Goal: Answer question/provide support: Share knowledge or assist other users

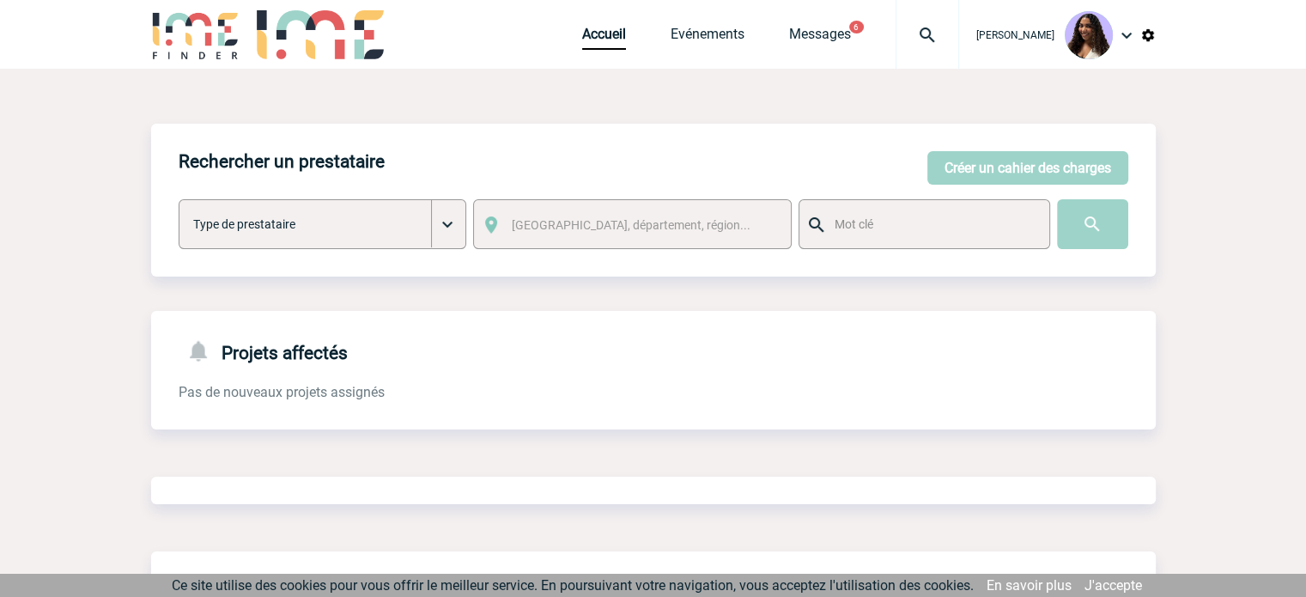
click at [895, 47] on div at bounding box center [927, 34] width 64 height 69
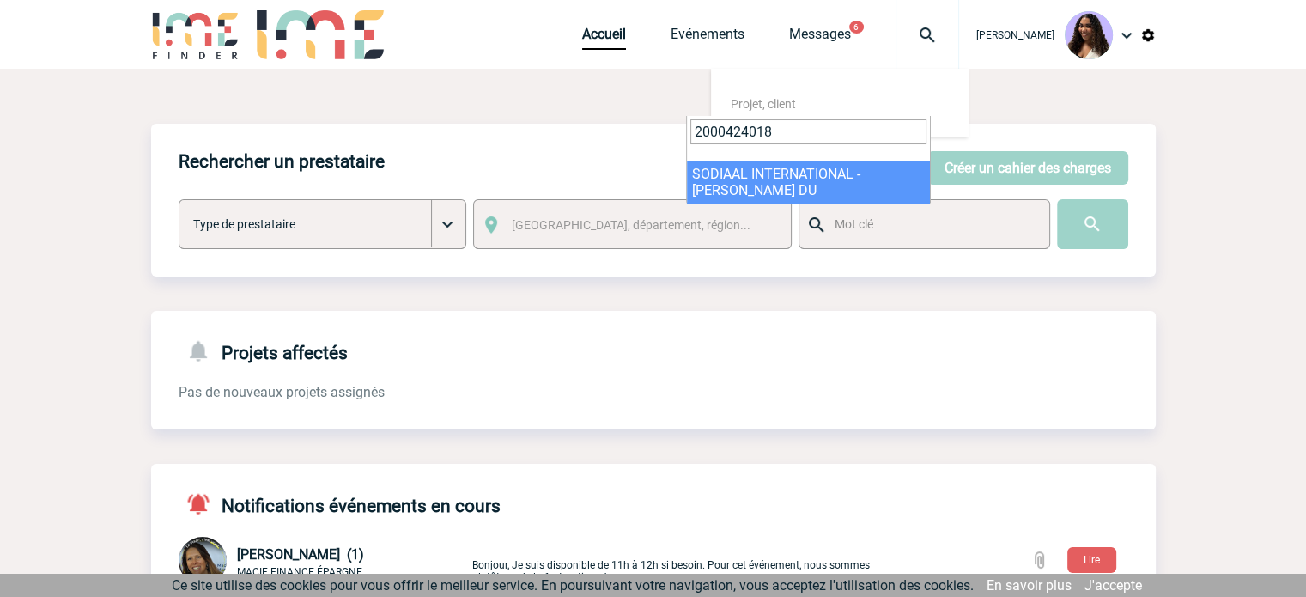
type input "2000424018"
select select "23519"
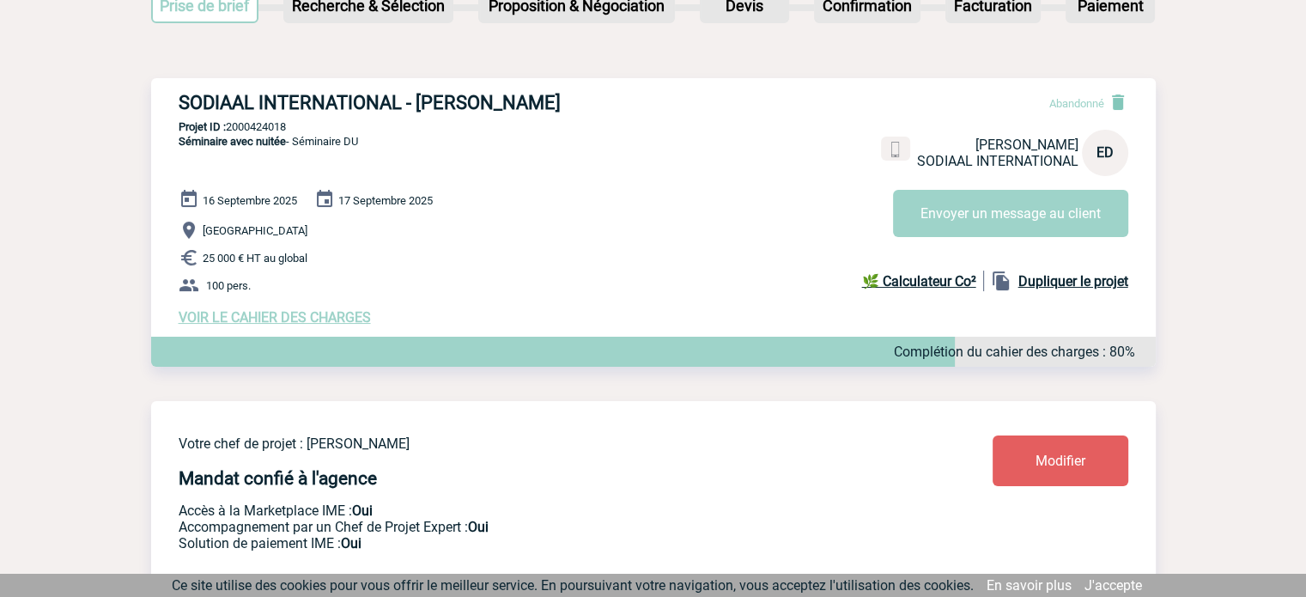
scroll to position [120, 0]
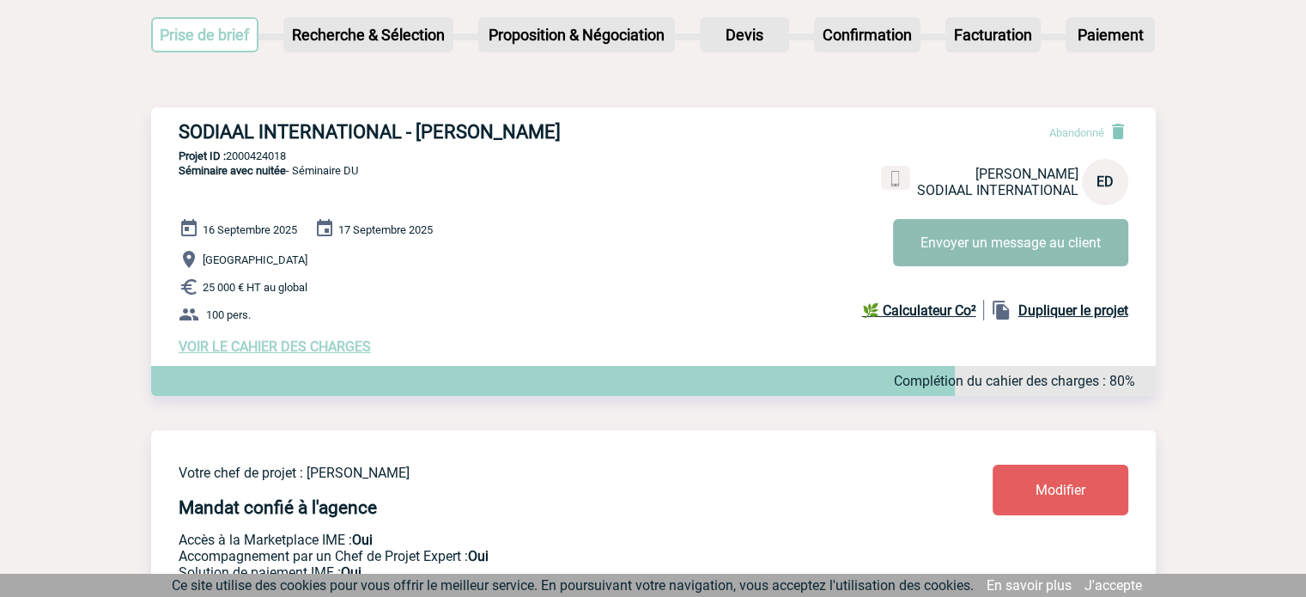
click at [946, 235] on button "Envoyer un message au client" at bounding box center [1010, 242] width 235 height 47
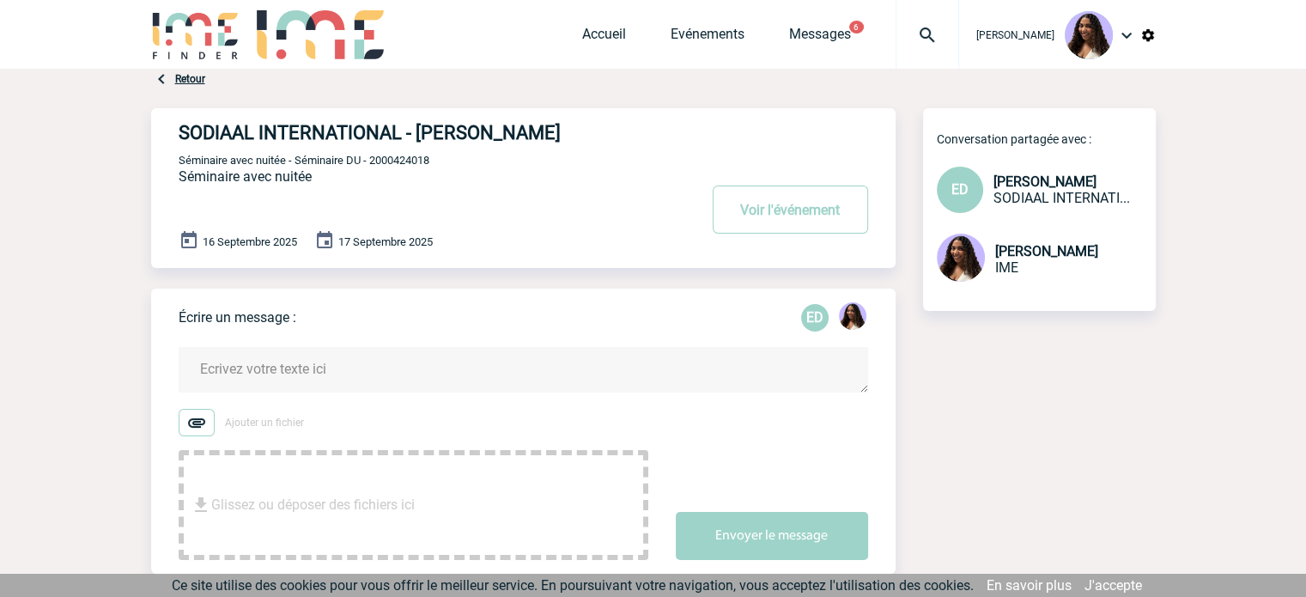
drag, startPoint x: 453, startPoint y: 157, endPoint x: 464, endPoint y: 157, distance: 10.3
click at [452, 157] on p "Séminaire avec nuitée - Séminaire DU - 2000424018" at bounding box center [436, 160] width 515 height 14
drag, startPoint x: 591, startPoint y: 130, endPoint x: 416, endPoint y: 137, distance: 174.4
click at [416, 137] on h4 "SODIAAL INTERNATIONAL - Emma DESCOURTIS" at bounding box center [413, 132] width 468 height 21
copy h4 "Emma DESCOURTIS"
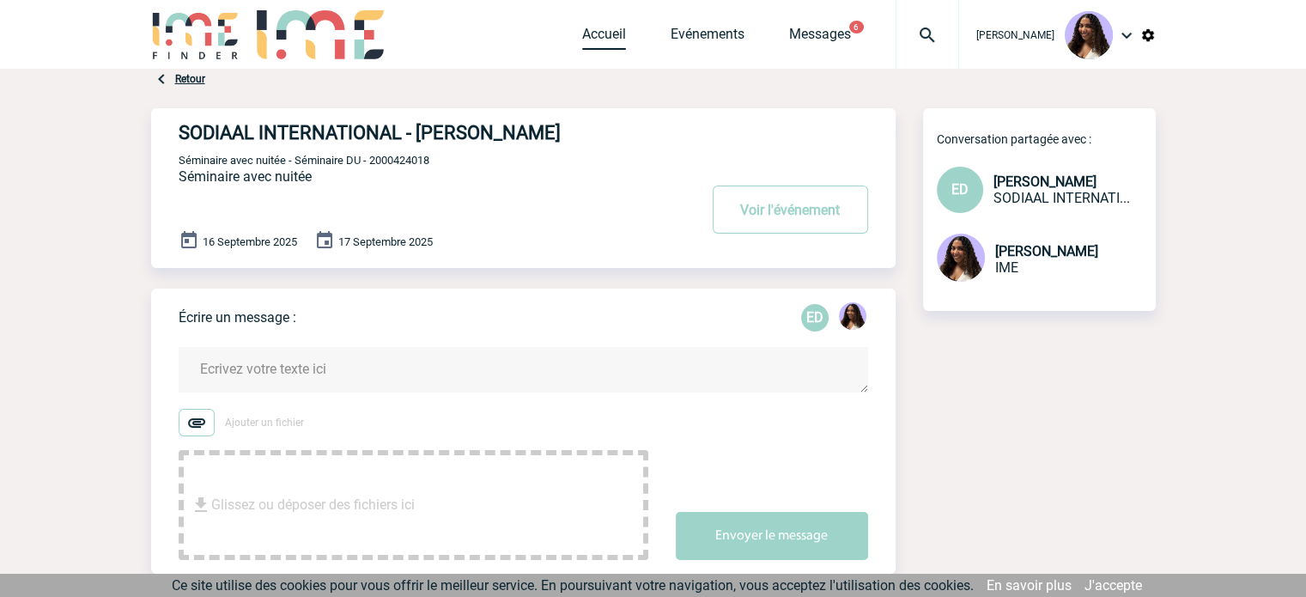
click at [582, 43] on link "Accueil" at bounding box center [604, 38] width 44 height 24
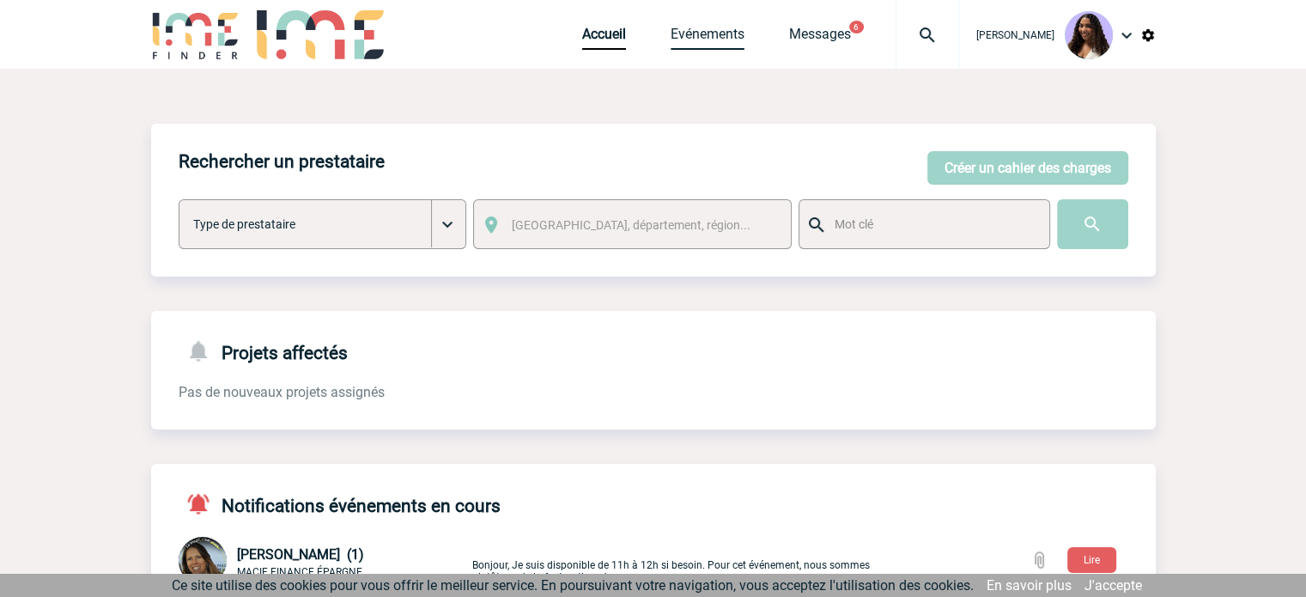
click at [693, 40] on link "Evénements" at bounding box center [707, 38] width 74 height 24
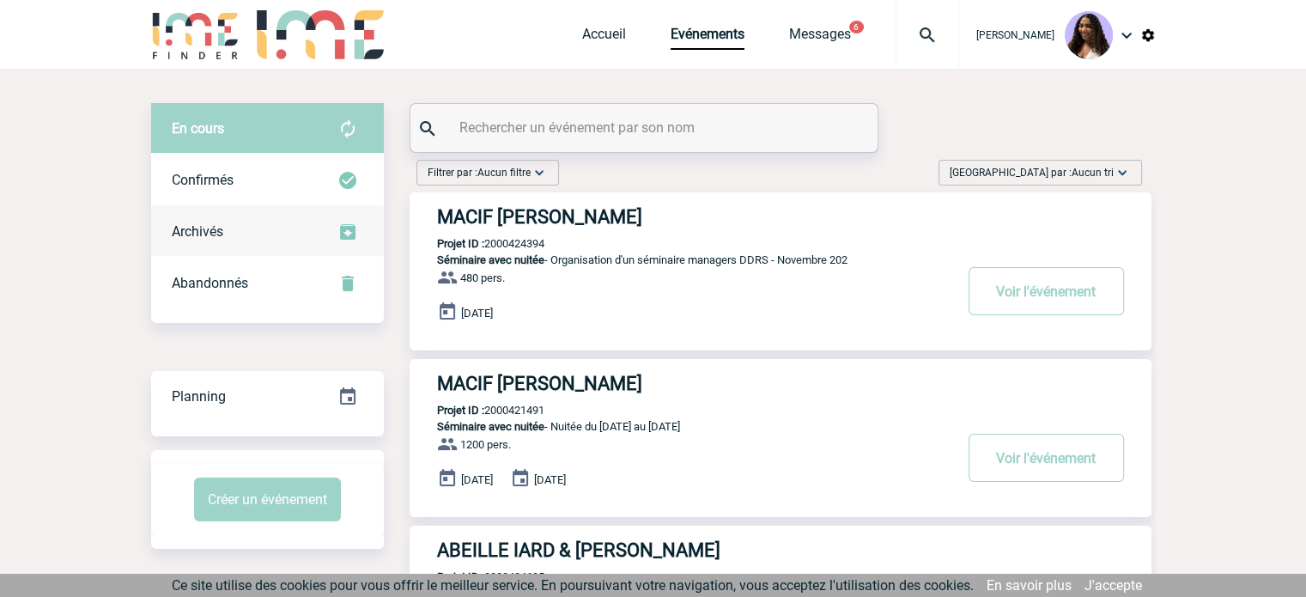
click at [242, 227] on div "Archivés" at bounding box center [267, 232] width 233 height 52
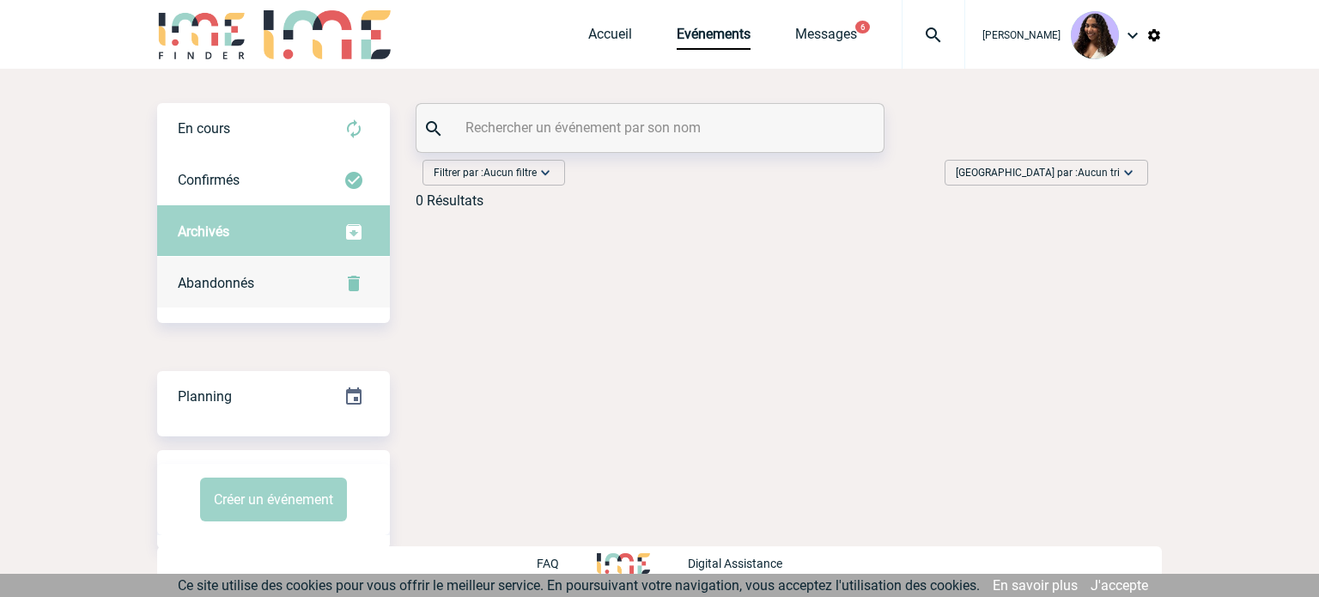
click at [273, 266] on div "Abandonnés" at bounding box center [273, 284] width 233 height 52
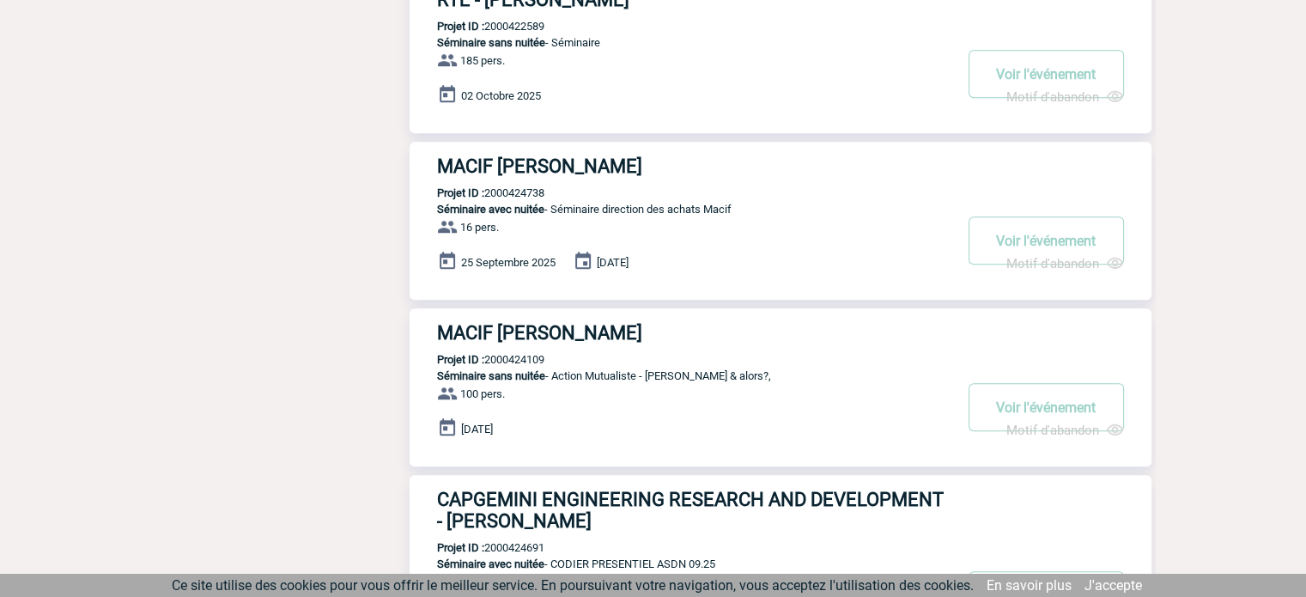
scroll to position [1363, 0]
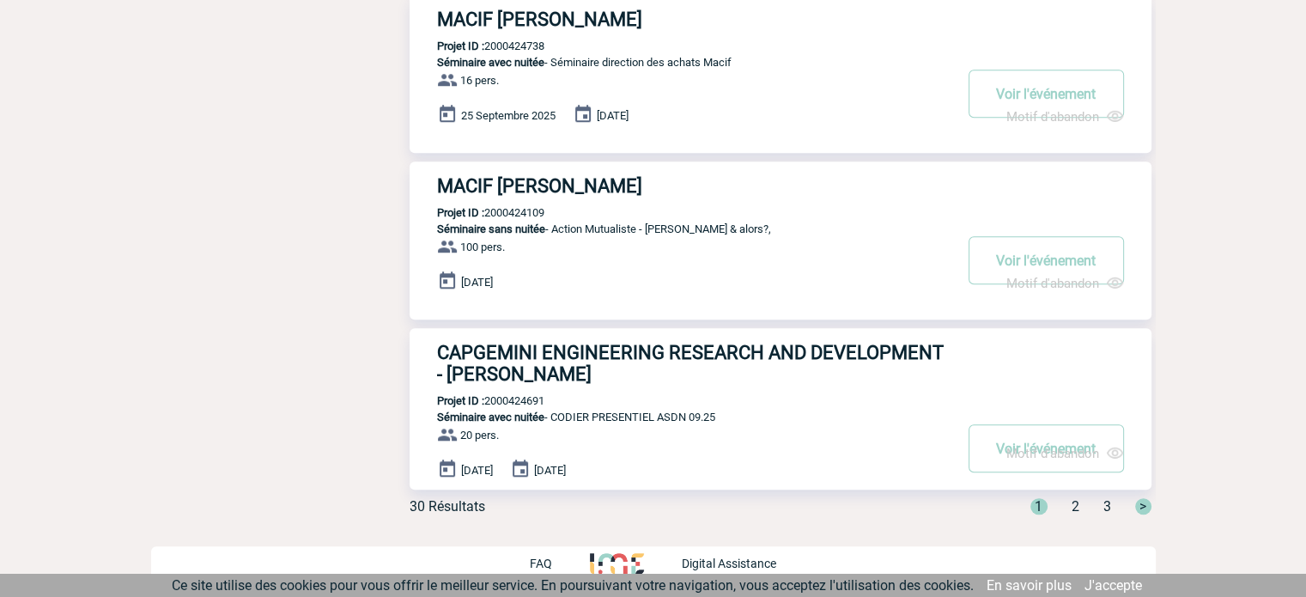
click at [1062, 507] on div "1 2 3 >" at bounding box center [1081, 506] width 142 height 16
click at [1076, 510] on span "2" at bounding box center [1075, 506] width 8 height 16
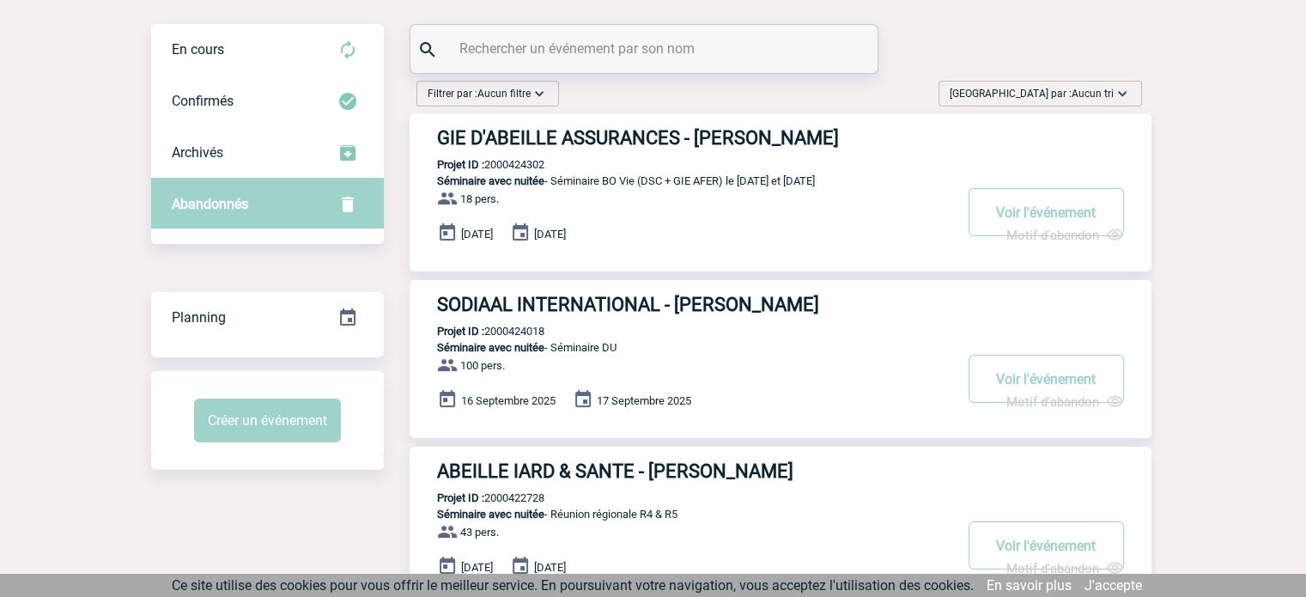
scroll to position [41, 0]
